Goal: Information Seeking & Learning: Check status

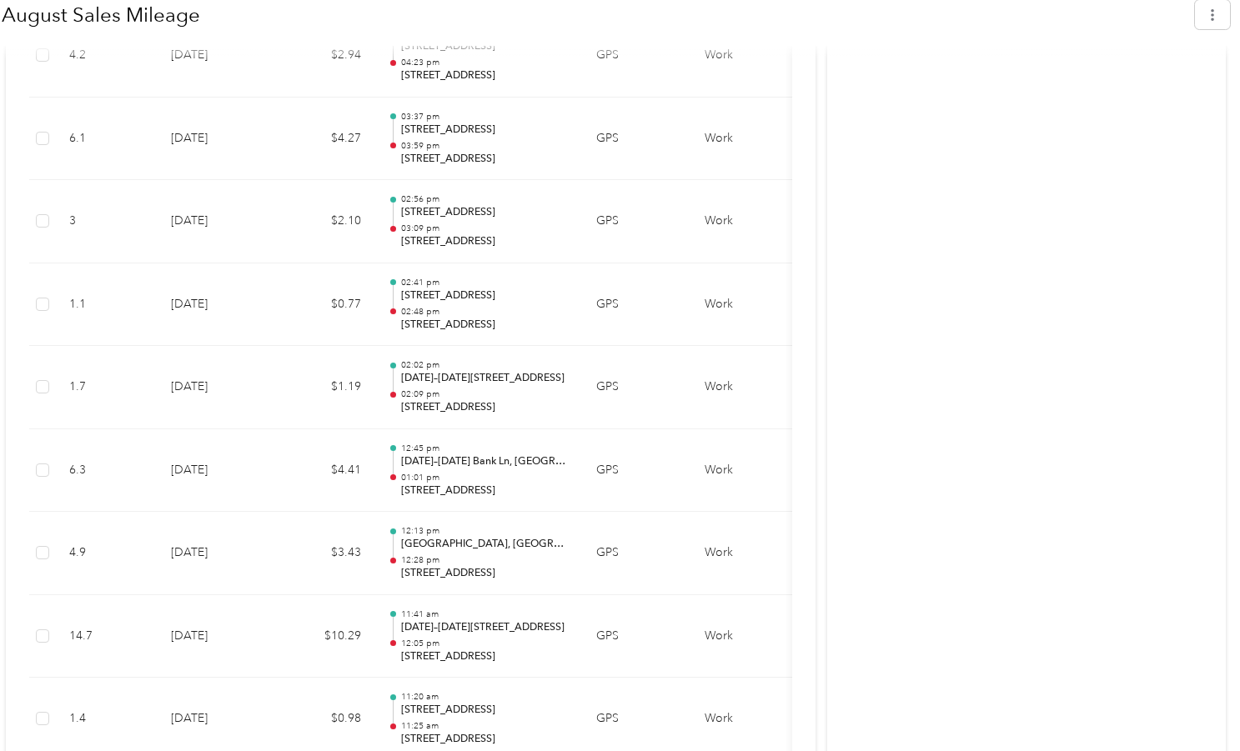
scroll to position [2825, 0]
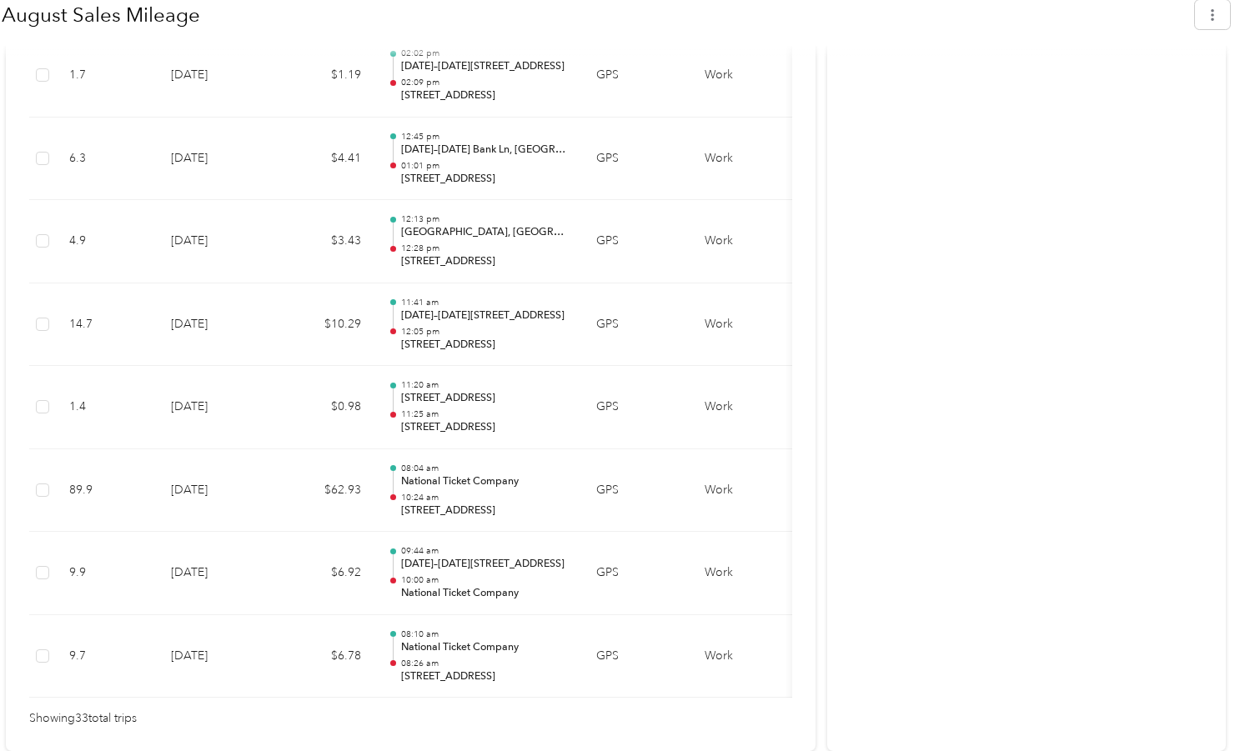
drag, startPoint x: 828, startPoint y: 298, endPoint x: 830, endPoint y: 230, distance: 67.6
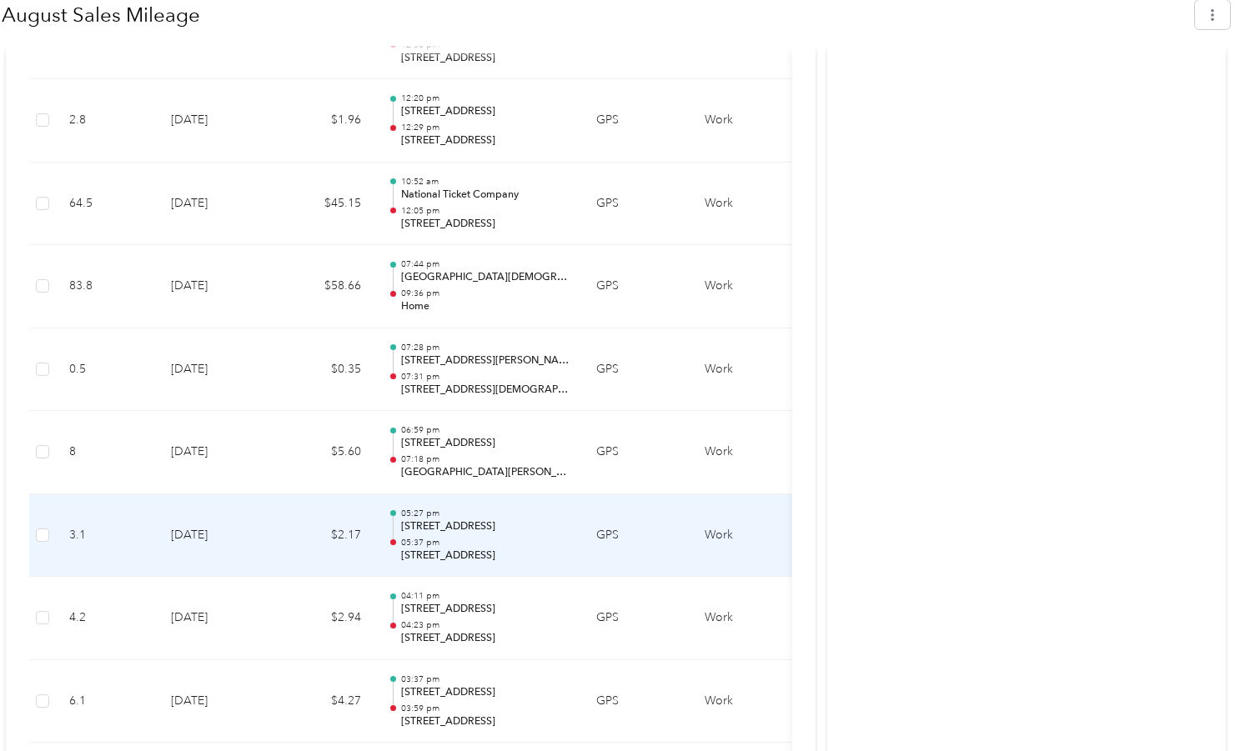
scroll to position [1908, 0]
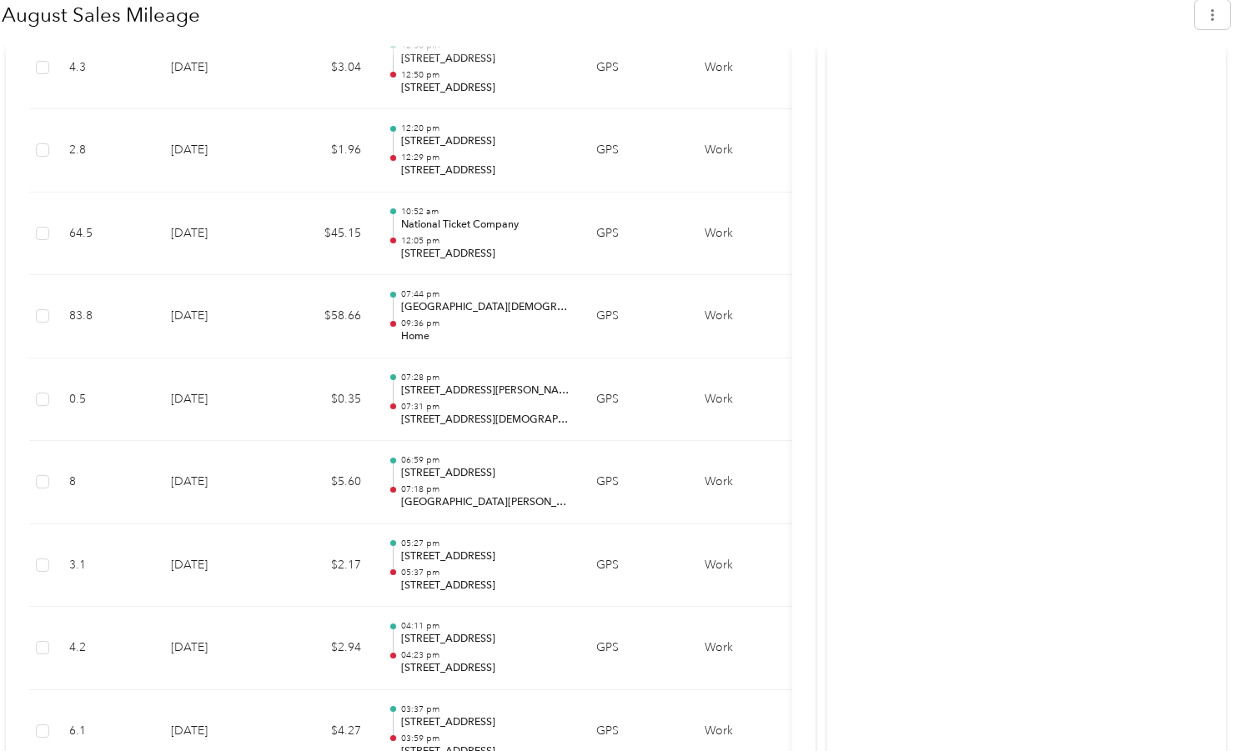
click at [967, 438] on div "Activity and Comments Report shared Check out the easiest way to reimburse mile…" at bounding box center [1026, 28] width 399 height 3256
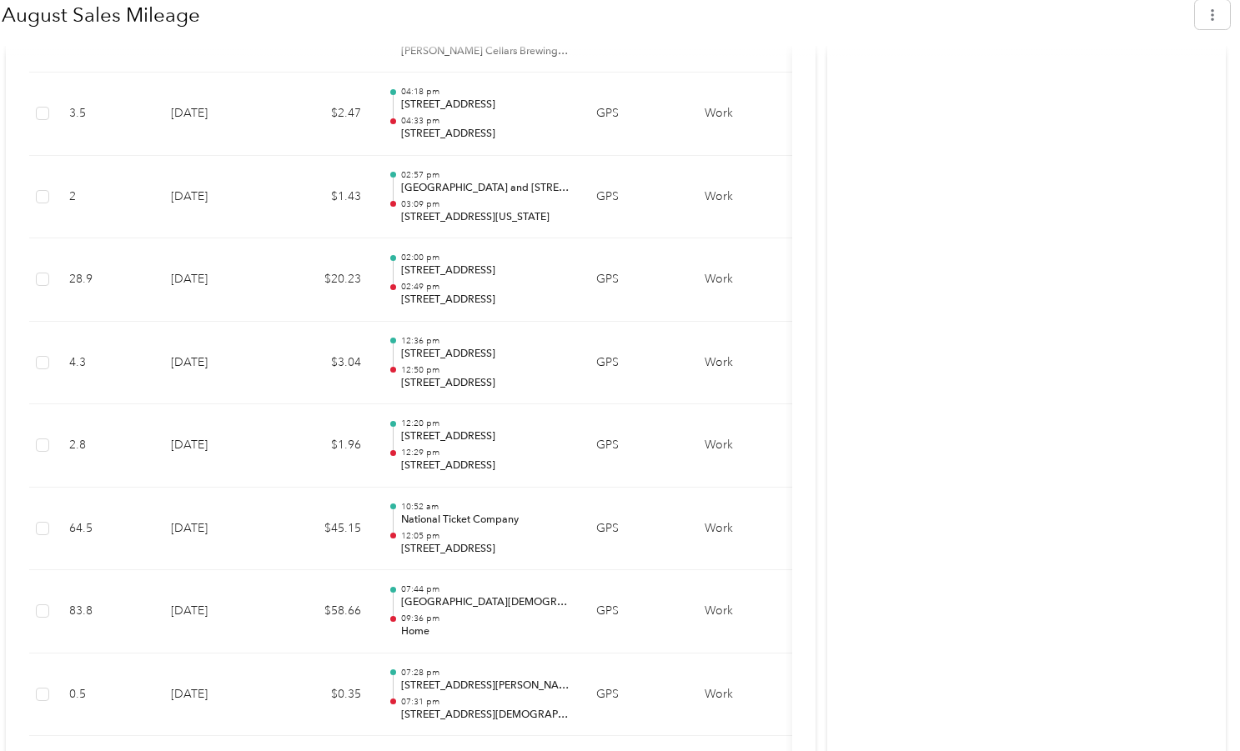
scroll to position [1575, 0]
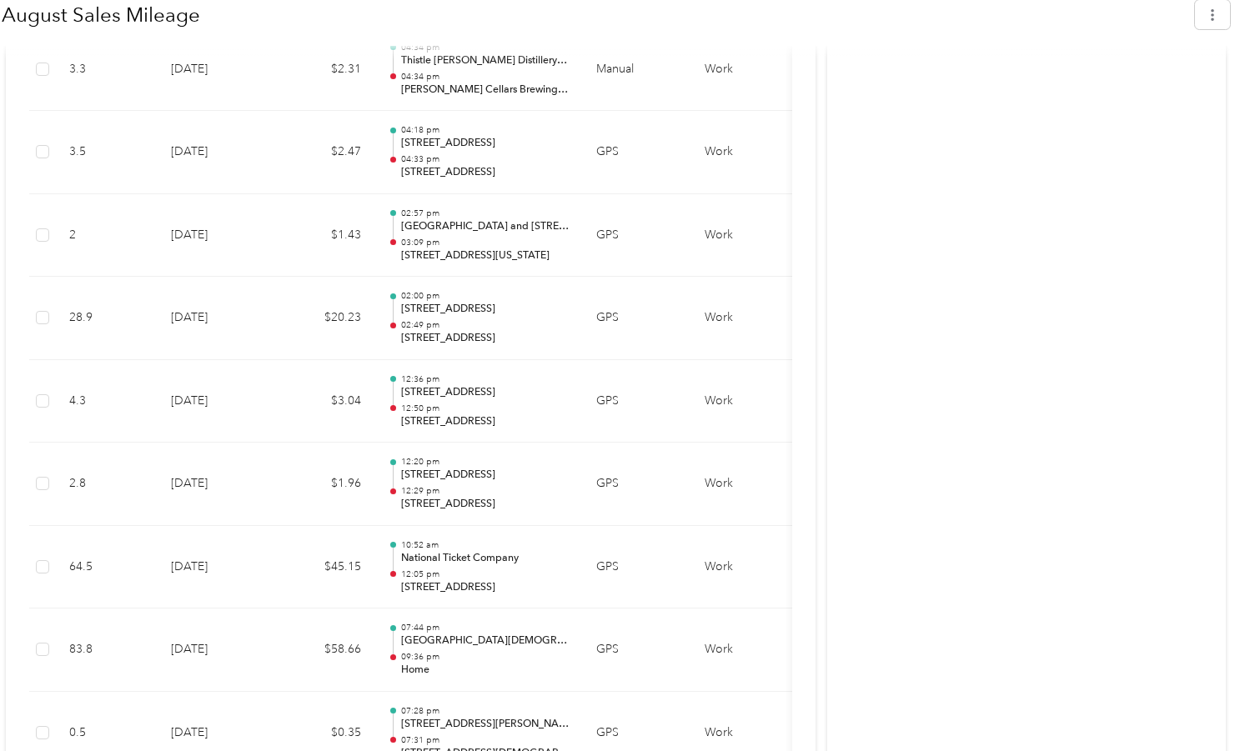
drag, startPoint x: 878, startPoint y: 590, endPoint x: 746, endPoint y: 588, distance: 131.8
click at [870, 589] on div "Activity and Comments Report shared Check out the easiest way to reimburse mile…" at bounding box center [1026, 362] width 399 height 3256
click at [829, 563] on div "Shared Awaiting your approval View activity & comments Report Summary Mileage T…" at bounding box center [616, 362] width 1220 height 3256
click at [1144, 502] on div "Activity and Comments Report shared Check out the easiest way to reimburse mile…" at bounding box center [1026, 362] width 399 height 3256
click at [1145, 500] on div "Activity and Comments Report shared Check out the easiest way to reimburse mile…" at bounding box center [1026, 362] width 399 height 3256
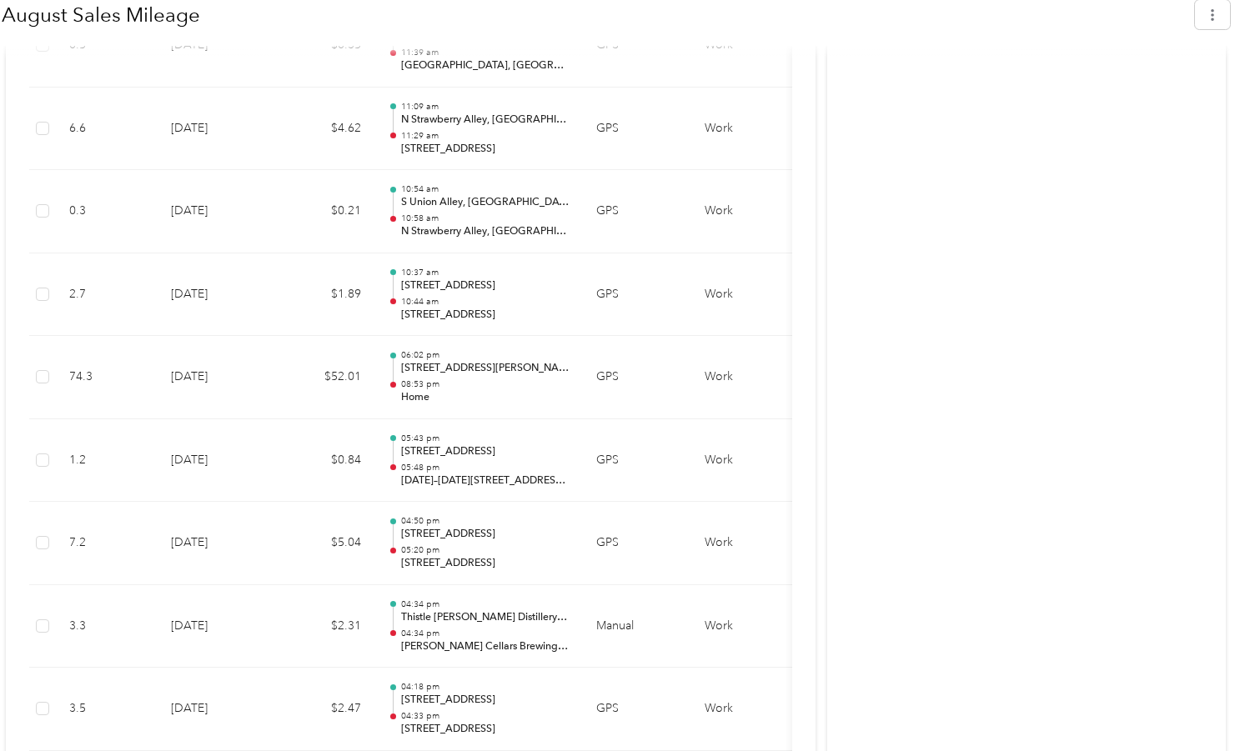
scroll to position [973, 0]
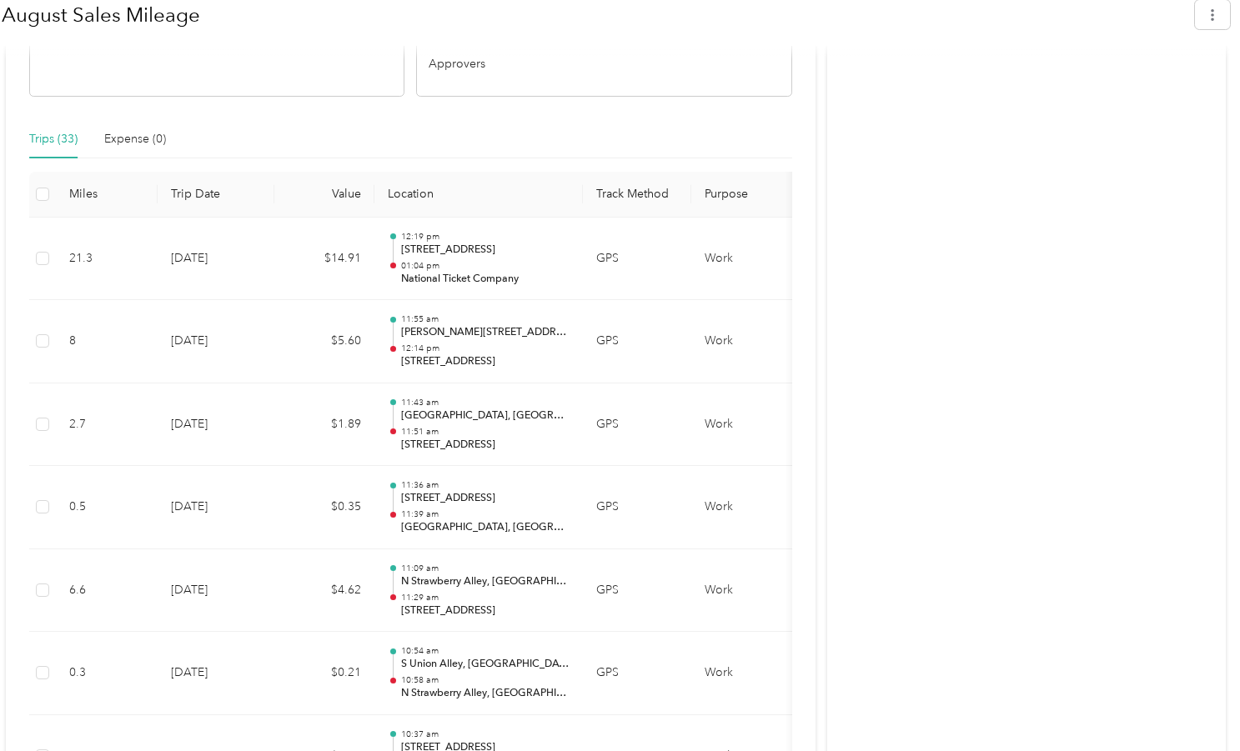
scroll to position [639, 0]
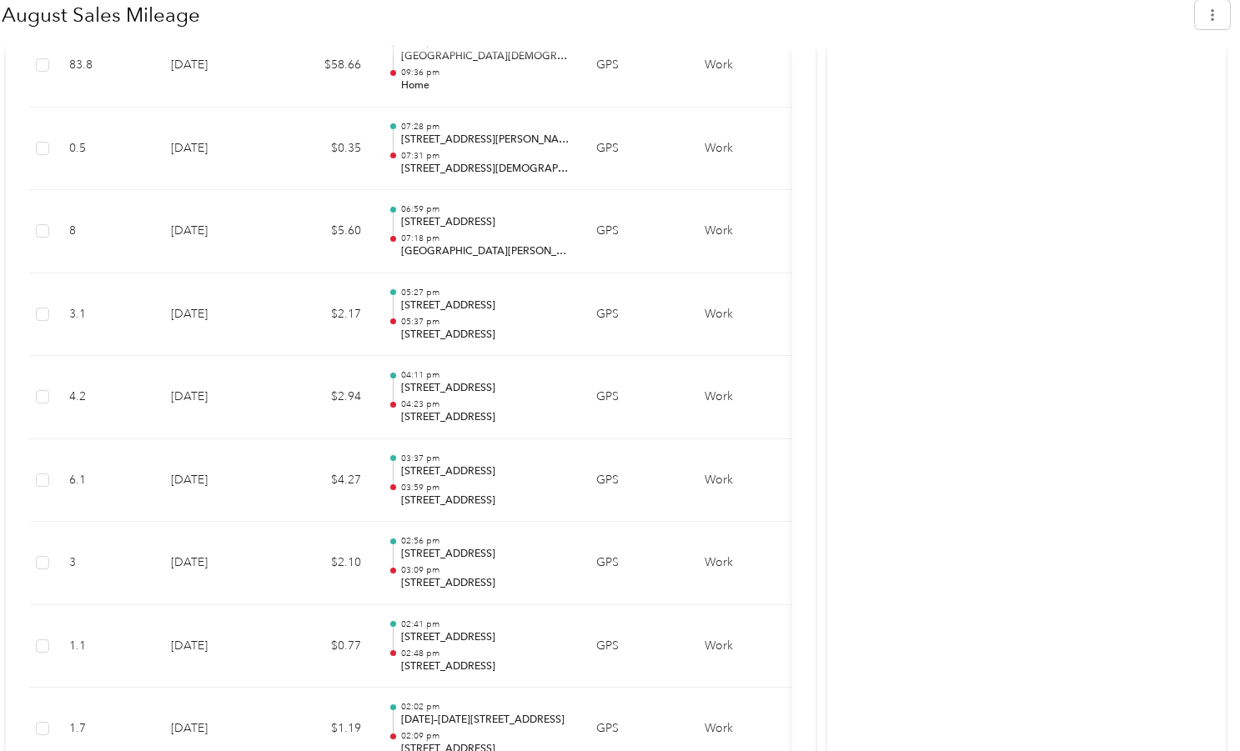
scroll to position [2158, 0]
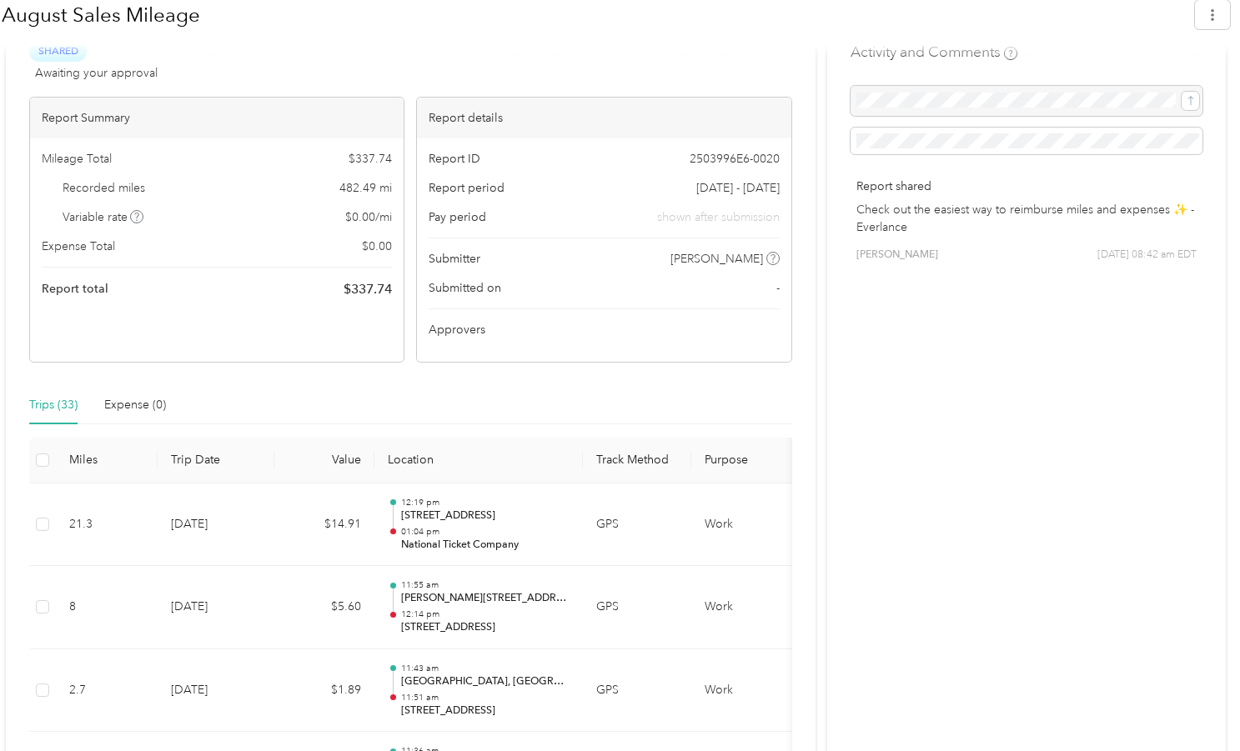
scroll to position [0, 0]
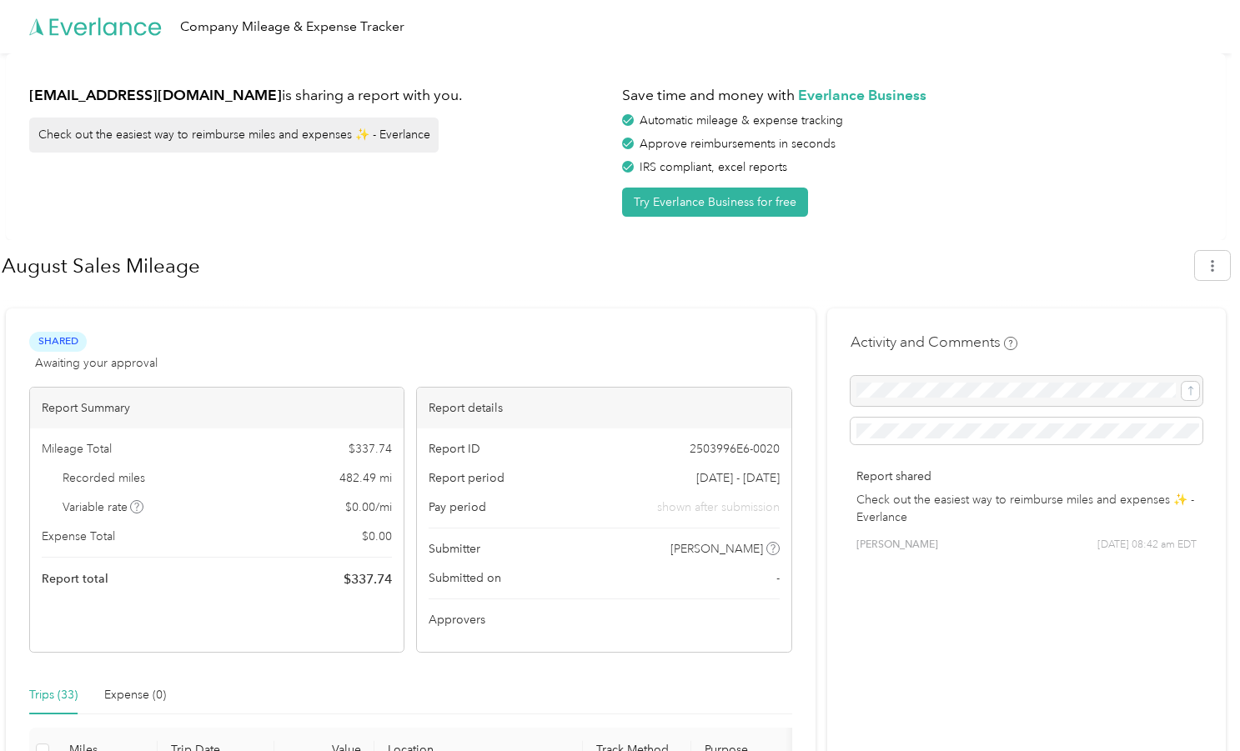
click at [509, 213] on div "[EMAIL_ADDRESS][DOMAIN_NAME] is sharing a report with you. Check out the easies…" at bounding box center [319, 147] width 581 height 140
